Goal: Transaction & Acquisition: Book appointment/travel/reservation

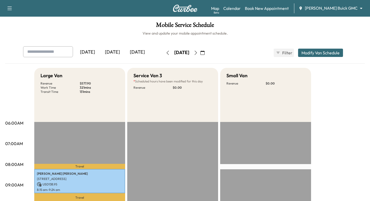
click at [188, 7] on img at bounding box center [185, 8] width 25 height 7
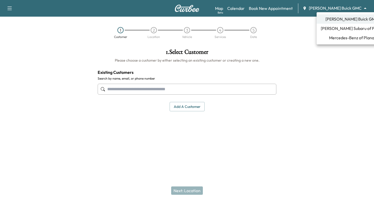
click at [339, 7] on body "Support Log Out Map Beta Calendar Book New Appointment [PERSON_NAME] Buick GMC …" at bounding box center [187, 100] width 374 height 201
click at [354, 37] on span "Mercedes-Benz of Plano" at bounding box center [351, 38] width 45 height 6
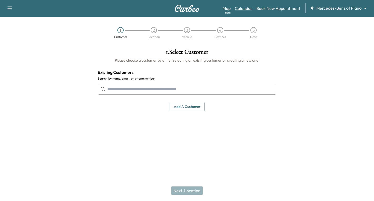
click at [246, 8] on link "Calendar" at bounding box center [243, 8] width 17 height 6
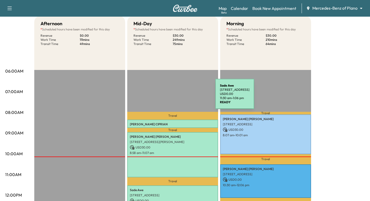
scroll to position [26, 0]
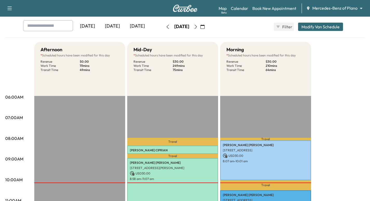
click at [198, 25] on icon "button" at bounding box center [196, 27] width 4 height 4
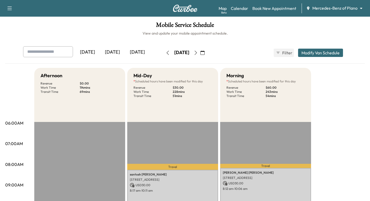
click at [200, 50] on button "button" at bounding box center [195, 53] width 9 height 8
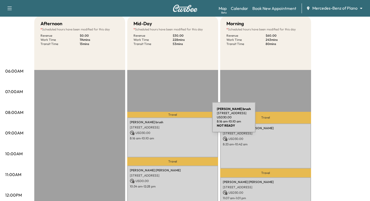
scroll to position [26, 0]
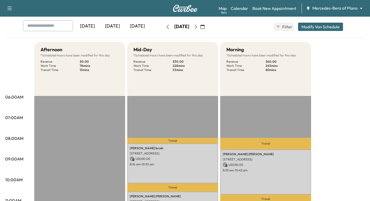
click at [193, 8] on img at bounding box center [185, 8] width 25 height 7
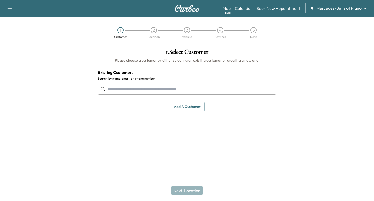
click at [343, 11] on body "Support Log Out Map Beta Calendar Book New Appointment Mercedes-Benz of Plano *…" at bounding box center [187, 100] width 374 height 201
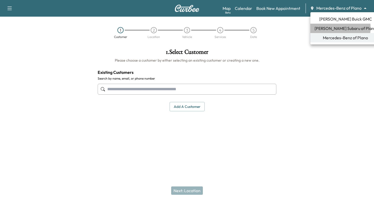
click at [336, 28] on span "[PERSON_NAME] Subaru of Plano" at bounding box center [345, 28] width 62 height 6
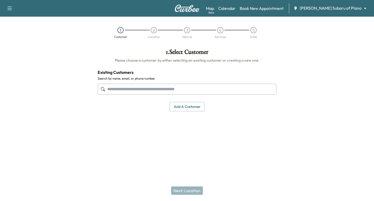
click at [160, 87] on input "text" at bounding box center [187, 89] width 179 height 11
drag, startPoint x: 130, startPoint y: 88, endPoint x: 100, endPoint y: 95, distance: 30.9
click at [100, 95] on div "**********" at bounding box center [187, 88] width 179 height 17
type input "**********"
click at [125, 90] on input "text" at bounding box center [187, 89] width 179 height 11
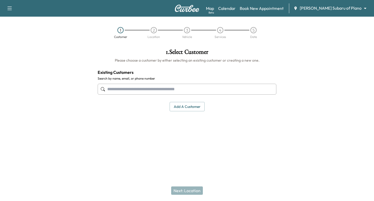
paste input "**********"
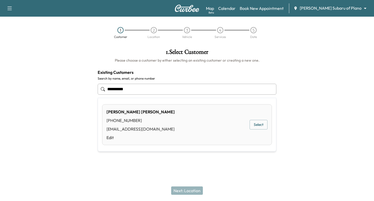
click at [259, 124] on button "Select" at bounding box center [258, 125] width 18 height 10
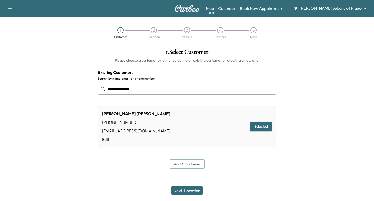
type input "**********"
click at [189, 189] on button "Next: Location" at bounding box center [187, 190] width 32 height 8
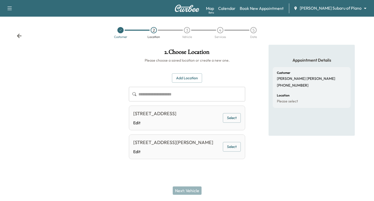
click at [228, 148] on button "Select" at bounding box center [232, 147] width 18 height 10
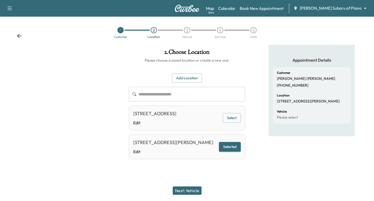
click at [192, 191] on button "Next: Vehicle" at bounding box center [187, 190] width 29 height 8
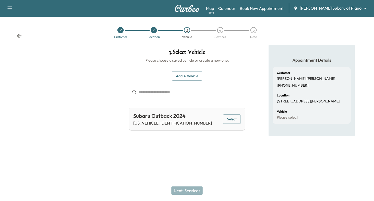
click at [232, 119] on button "Select" at bounding box center [232, 119] width 18 height 10
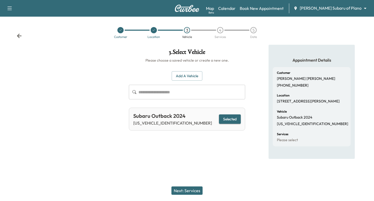
click at [191, 192] on button "Next: Services" at bounding box center [186, 190] width 31 height 8
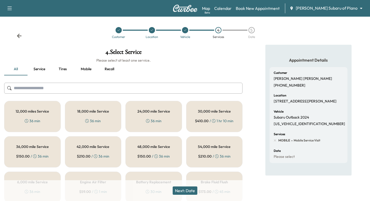
click at [44, 68] on button "Service" at bounding box center [39, 69] width 23 height 12
click at [15, 69] on button "all" at bounding box center [15, 69] width 23 height 12
click at [40, 69] on button "Service" at bounding box center [39, 69] width 23 height 12
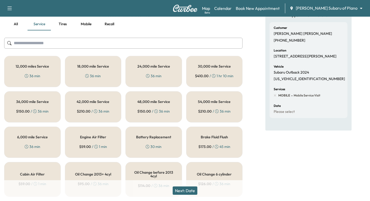
scroll to position [97, 0]
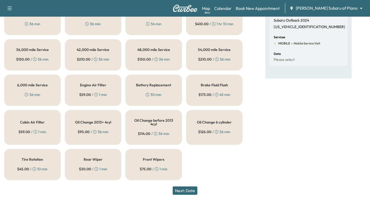
click at [201, 123] on h5 "Oil Change 6 cylinder" at bounding box center [214, 122] width 35 height 4
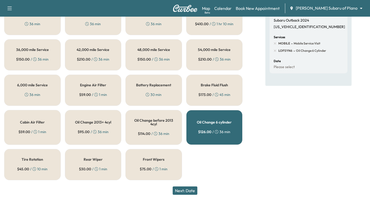
click at [188, 190] on button "Next: Date" at bounding box center [185, 190] width 25 height 8
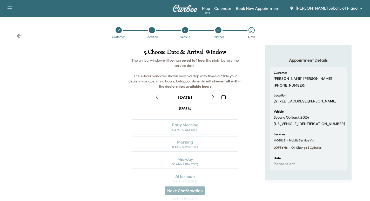
scroll to position [26, 0]
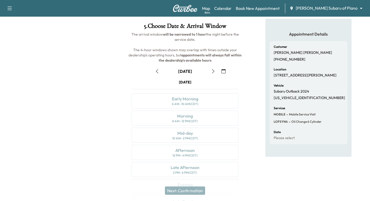
click at [214, 71] on icon "button" at bounding box center [213, 71] width 4 height 4
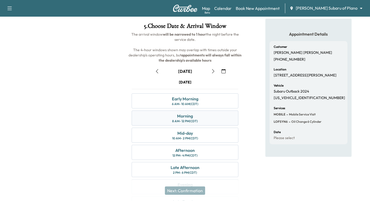
scroll to position [52, 0]
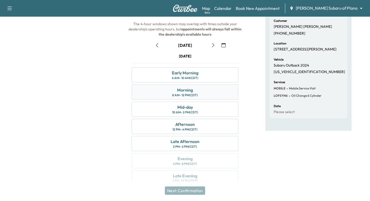
click at [187, 91] on div "Morning" at bounding box center [185, 90] width 16 height 6
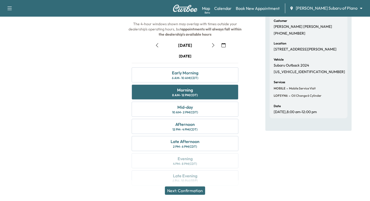
click at [191, 190] on button "Next: Confirmation" at bounding box center [185, 190] width 40 height 8
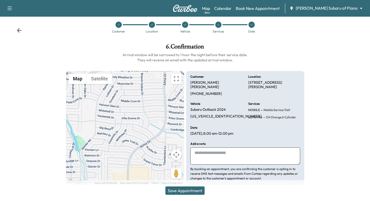
click at [219, 153] on textarea at bounding box center [245, 155] width 110 height 17
click at [208, 151] on textarea "**" at bounding box center [245, 155] width 110 height 17
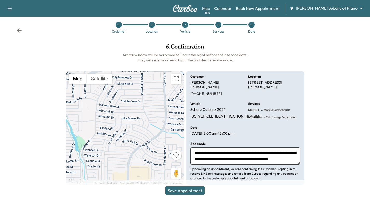
scroll to position [4, 0]
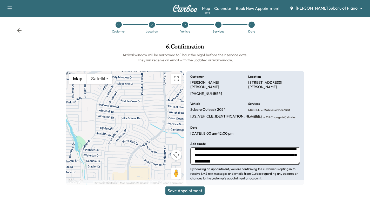
type textarea "**********"
click at [193, 191] on button "Save Appointment" at bounding box center [184, 190] width 39 height 8
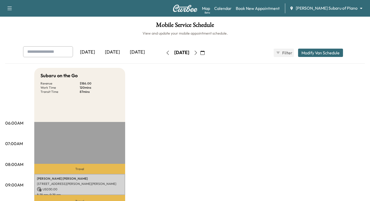
click at [198, 53] on icon "button" at bounding box center [196, 53] width 4 height 4
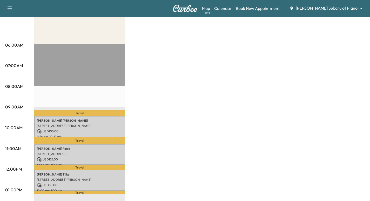
scroll to position [104, 0]
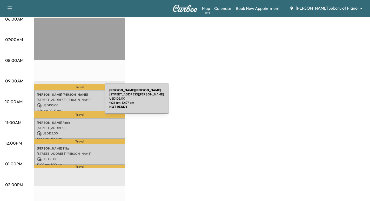
click at [66, 101] on div "[PERSON_NAME] [STREET_ADDRESS][PERSON_NAME] USD 105.00 9:26 am - 10:27 am" at bounding box center [79, 100] width 91 height 21
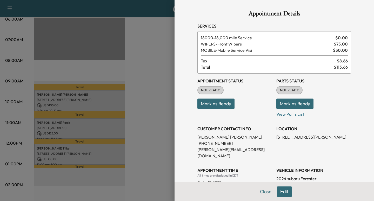
click at [151, 65] on div at bounding box center [187, 100] width 374 height 201
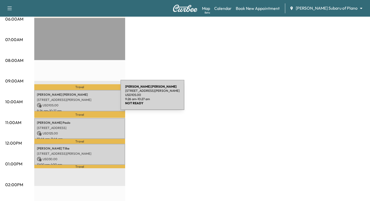
click at [82, 98] on p "[STREET_ADDRESS][PERSON_NAME]" at bounding box center [80, 100] width 86 height 4
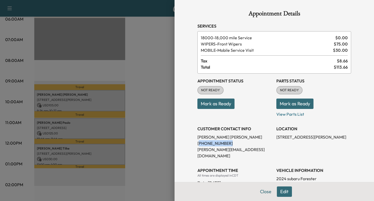
drag, startPoint x: 194, startPoint y: 143, endPoint x: 222, endPoint y: 145, distance: 27.6
click at [222, 145] on p "[PHONE_NUMBER]" at bounding box center [234, 143] width 75 height 6
copy p "210) 844-6850"
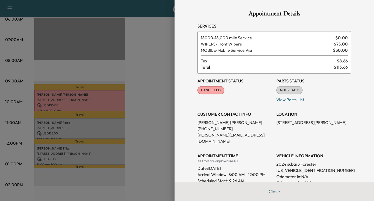
click at [160, 69] on div at bounding box center [187, 100] width 374 height 201
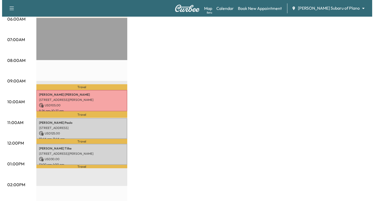
scroll to position [0, 0]
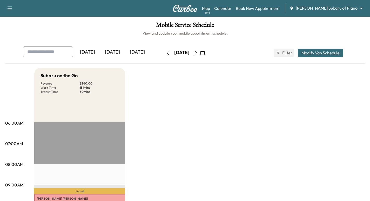
click at [183, 10] on img at bounding box center [185, 8] width 25 height 7
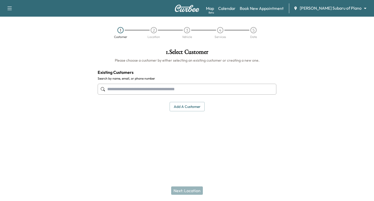
click at [347, 8] on body "Support Log Out Map Beta Calendar Book New Appointment [PERSON_NAME] Subaru of …" at bounding box center [187, 100] width 374 height 201
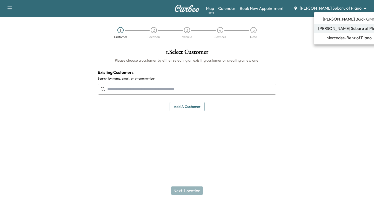
click at [333, 37] on span "Mercedes-Benz of Plano" at bounding box center [348, 38] width 45 height 6
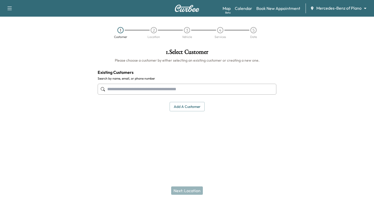
click at [133, 90] on input "text" at bounding box center [187, 89] width 179 height 11
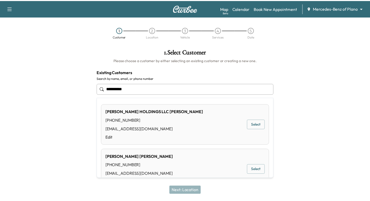
scroll to position [26, 0]
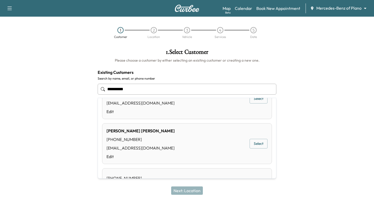
click at [253, 146] on button "Select" at bounding box center [258, 144] width 18 height 10
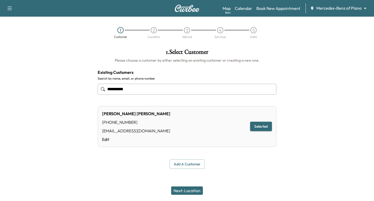
type input "**********"
click at [192, 191] on button "Next: Location" at bounding box center [187, 190] width 32 height 8
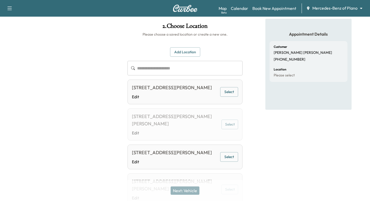
click at [223, 94] on button "Select" at bounding box center [229, 92] width 18 height 10
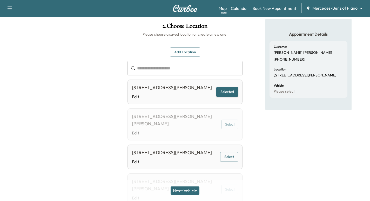
click at [233, 95] on button "Selected" at bounding box center [227, 92] width 22 height 10
click at [189, 190] on button "Next: Vehicle" at bounding box center [185, 190] width 29 height 8
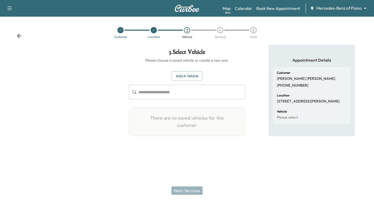
click at [191, 76] on button "Add a Vehicle" at bounding box center [187, 76] width 31 height 10
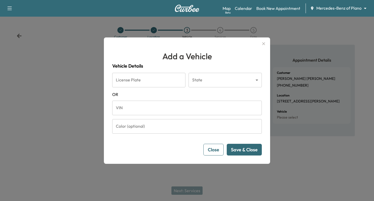
click at [161, 111] on input "VIN" at bounding box center [187, 107] width 150 height 15
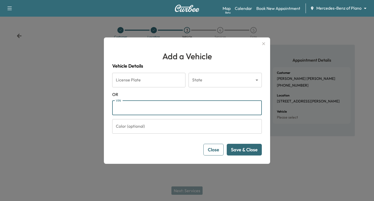
paste input "**********"
type input "**********"
click at [244, 149] on button "Save & Close" at bounding box center [244, 150] width 35 height 12
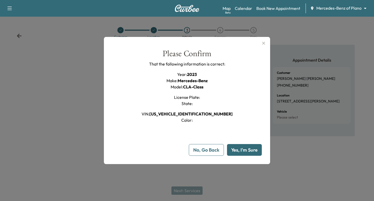
click at [246, 145] on button "Yes, I'm Sure" at bounding box center [244, 150] width 35 height 12
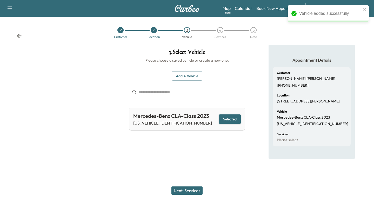
click at [187, 190] on button "Next: Services" at bounding box center [186, 190] width 31 height 8
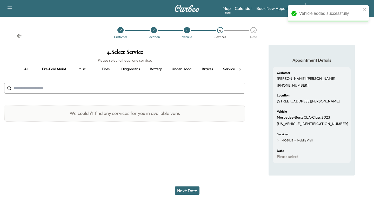
click at [226, 68] on button "Service 10k-50k" at bounding box center [236, 69] width 34 height 12
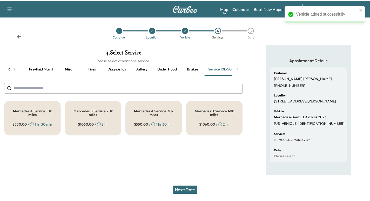
scroll to position [0, 19]
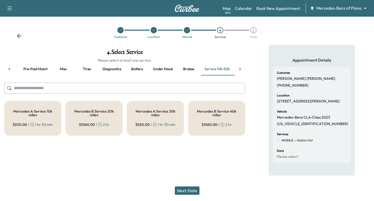
click at [158, 120] on div "Mercedes A Service 30k miles $ 550.00 / 1 hr 30 min" at bounding box center [155, 118] width 57 height 35
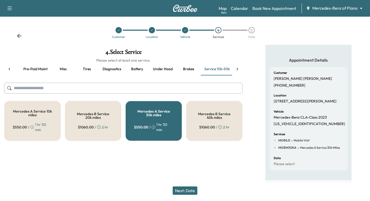
click at [187, 190] on button "Next: Date" at bounding box center [185, 190] width 25 height 8
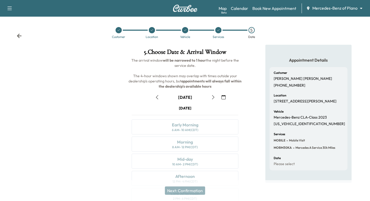
click at [213, 96] on icon "button" at bounding box center [213, 97] width 4 height 4
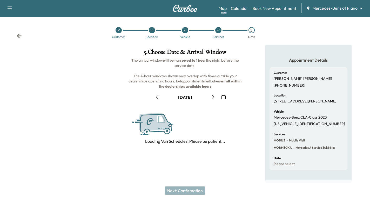
click at [213, 96] on icon "button" at bounding box center [213, 97] width 4 height 4
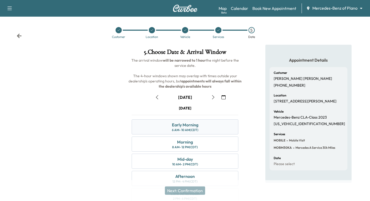
scroll to position [26, 0]
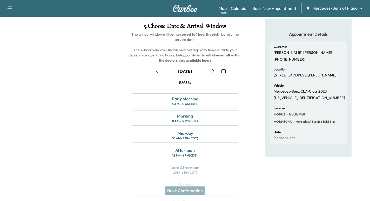
click at [157, 69] on icon "button" at bounding box center [157, 71] width 4 height 4
click at [213, 72] on icon "button" at bounding box center [213, 71] width 4 height 4
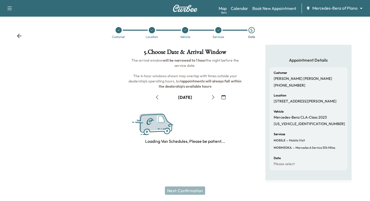
scroll to position [3, 0]
click at [213, 72] on span "The arrival window will be narrowed to 1 hour the night before the service date…" at bounding box center [185, 73] width 114 height 31
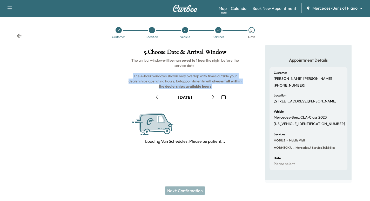
click at [214, 93] on button "button" at bounding box center [213, 97] width 9 height 8
click at [214, 95] on icon "button" at bounding box center [213, 97] width 4 height 4
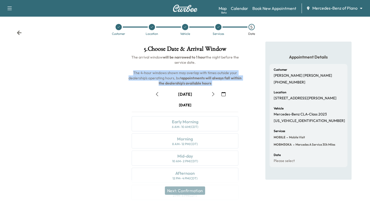
click at [214, 92] on icon "button" at bounding box center [213, 94] width 4 height 4
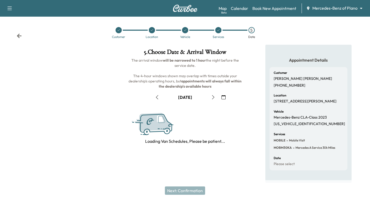
click at [87, 86] on div at bounding box center [61, 114] width 123 height 138
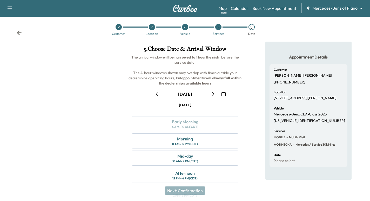
scroll to position [29, 0]
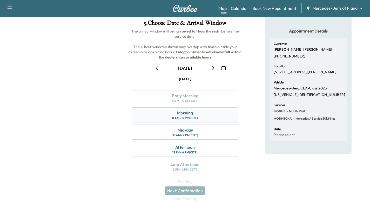
click at [199, 117] on div "Morning 8 AM - 12 PM (CDT)" at bounding box center [185, 114] width 107 height 15
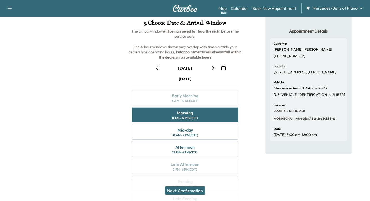
click at [179, 191] on button "Next: Confirmation" at bounding box center [185, 190] width 40 height 8
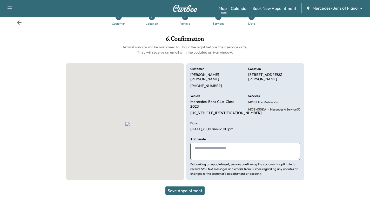
scroll to position [9, 0]
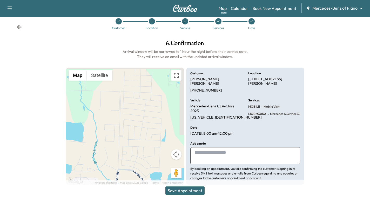
click at [192, 189] on button "Save Appointment" at bounding box center [184, 190] width 39 height 8
